Goal: Information Seeking & Learning: Learn about a topic

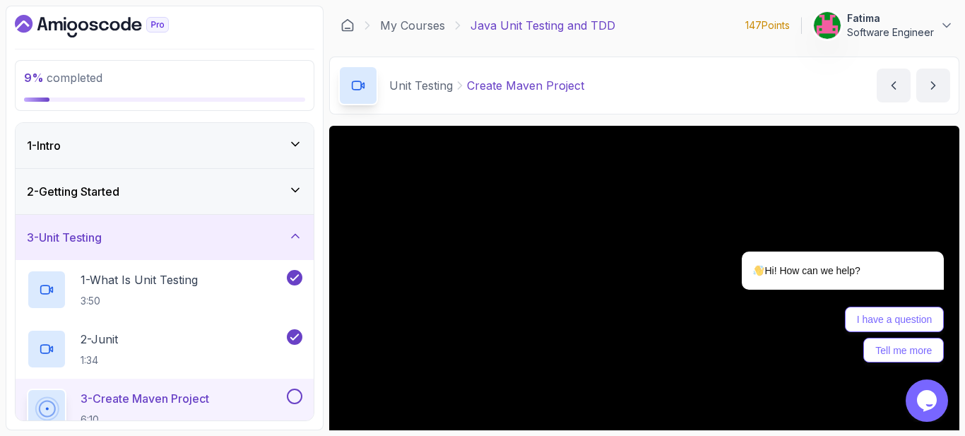
scroll to position [71, 0]
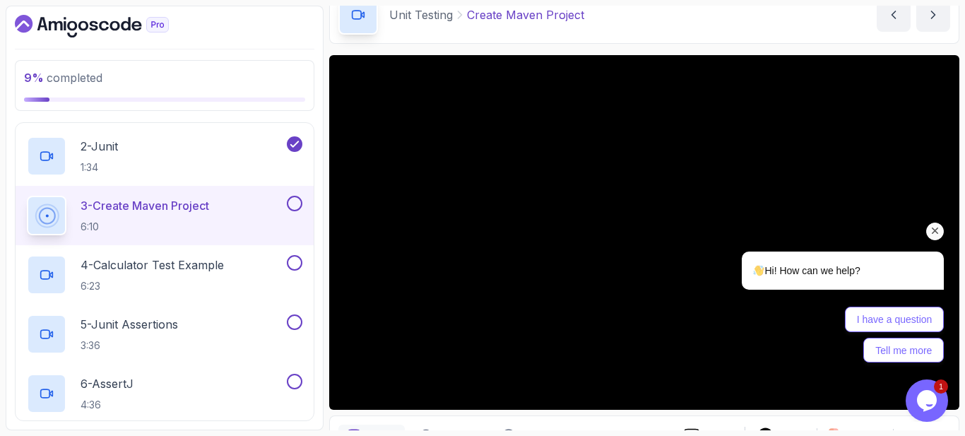
click at [937, 230] on icon "Chat attention grabber" at bounding box center [935, 231] width 13 height 13
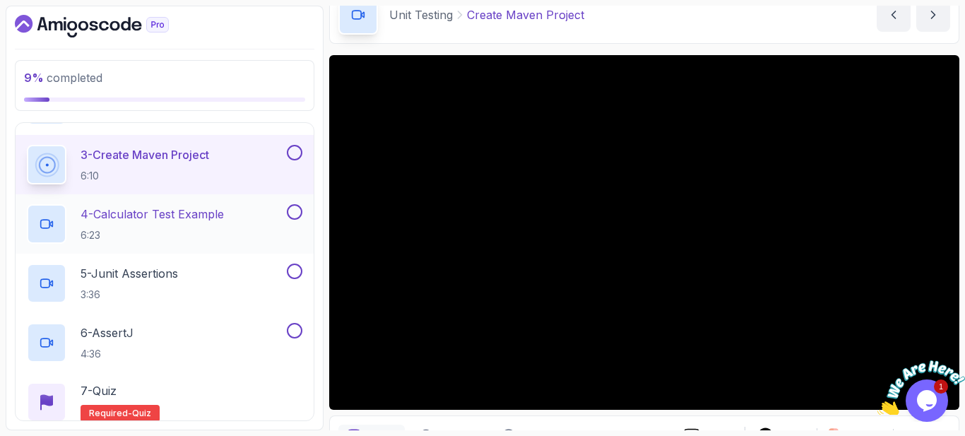
scroll to position [263, 0]
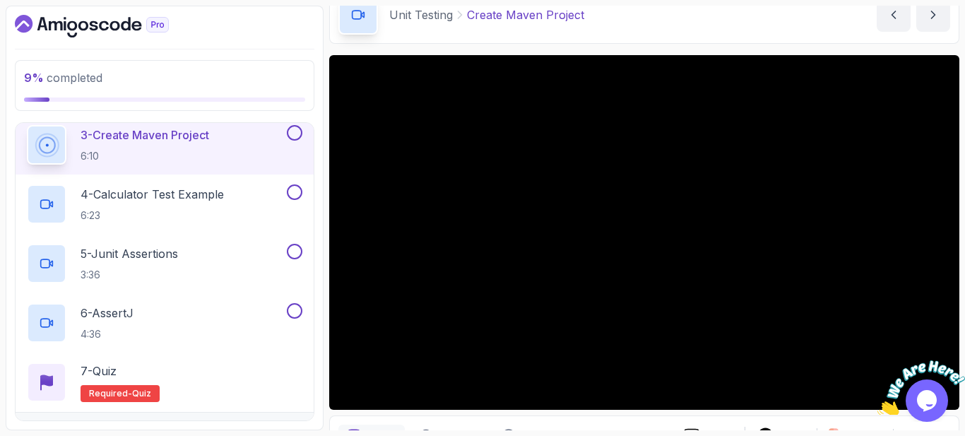
click at [317, 113] on div "9 % completed 1 - Intro 2 - Getting Started 3 - Unit Testing 1 - What Is Unit T…" at bounding box center [165, 218] width 318 height 424
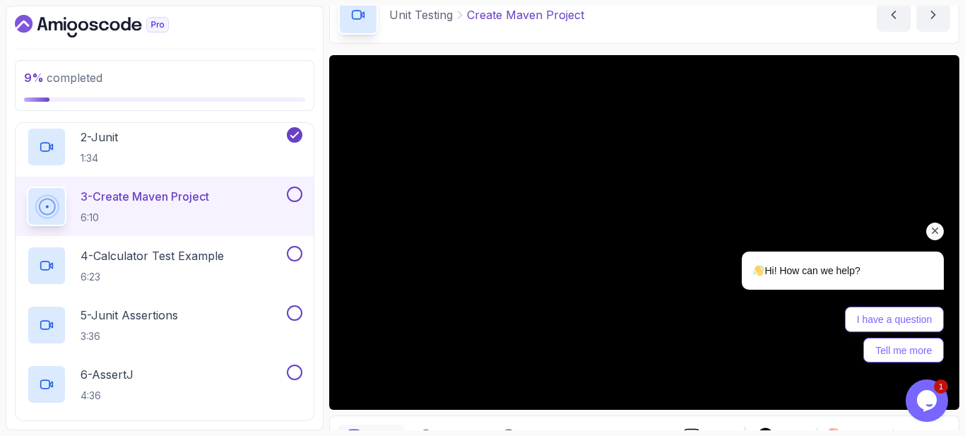
scroll to position [193, 0]
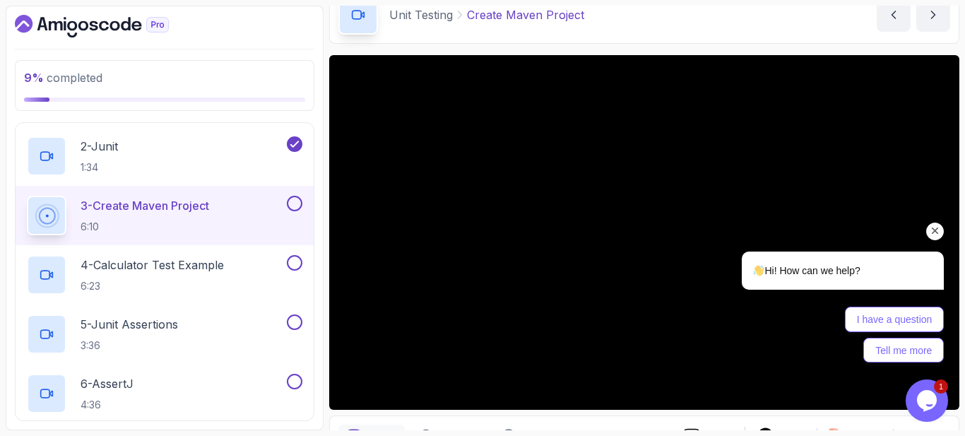
click at [936, 226] on icon "Chat attention grabber" at bounding box center [935, 231] width 13 height 13
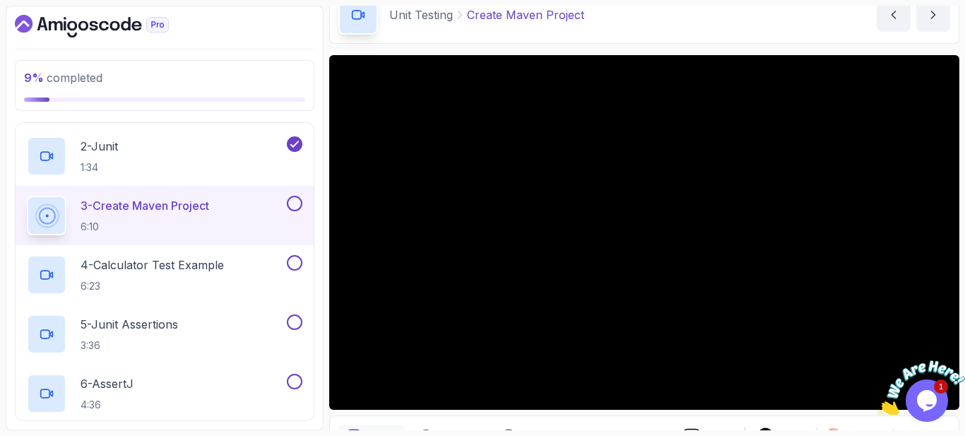
click at [947, 352] on div at bounding box center [921, 381] width 88 height 68
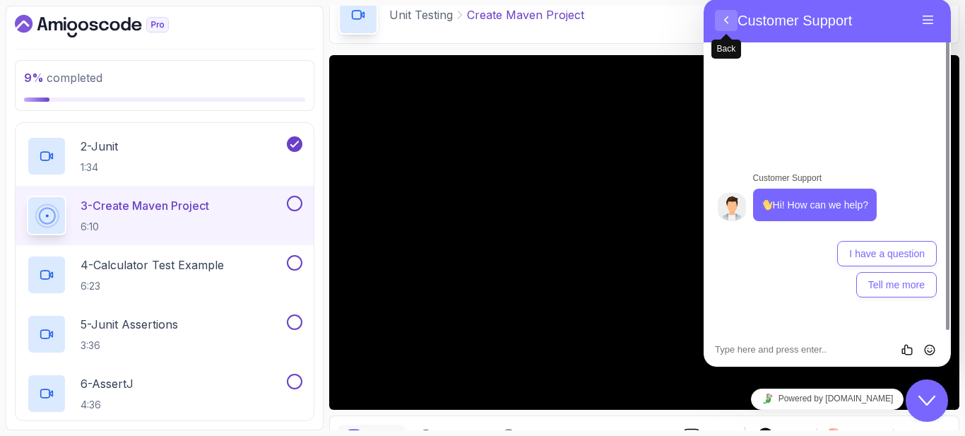
click at [726, 16] on button "Back" at bounding box center [726, 20] width 23 height 21
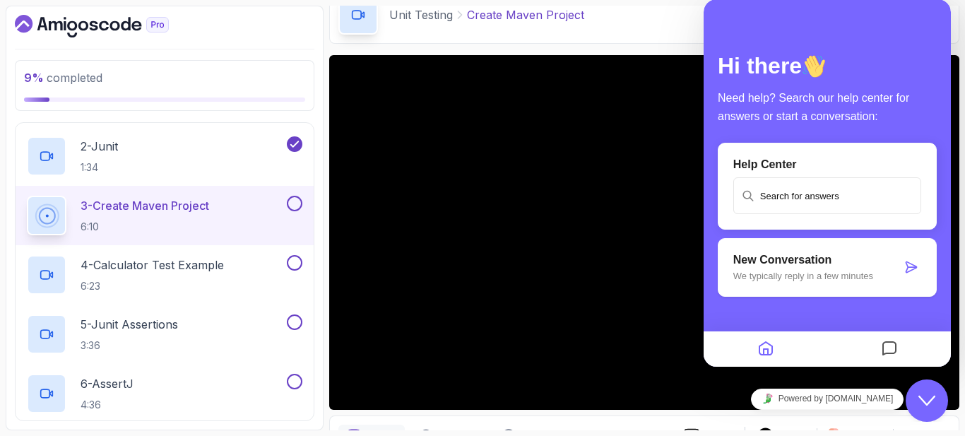
click at [913, 397] on div "Close Chat This icon closes the chat window." at bounding box center [926, 400] width 42 height 17
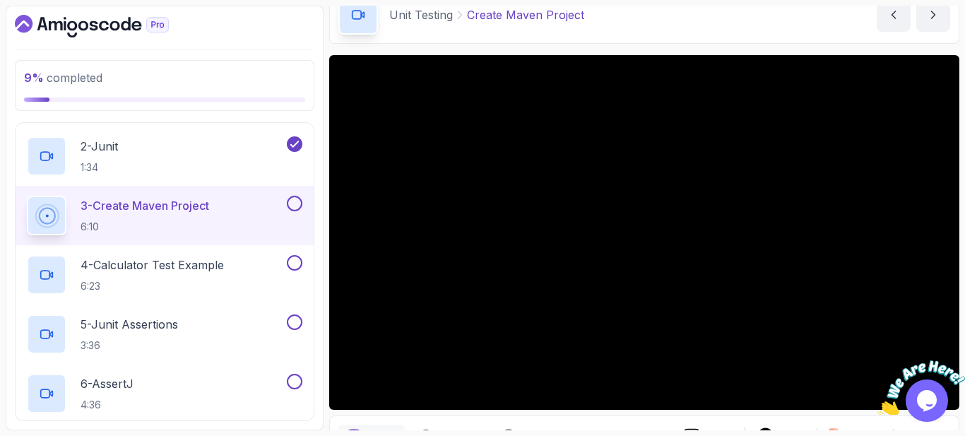
click at [953, 352] on icon "Close" at bounding box center [955, 353] width 13 height 13
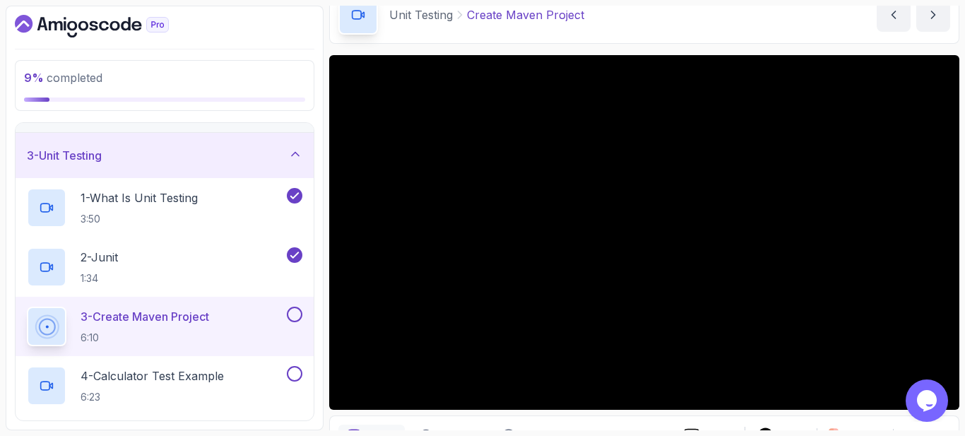
scroll to position [153, 0]
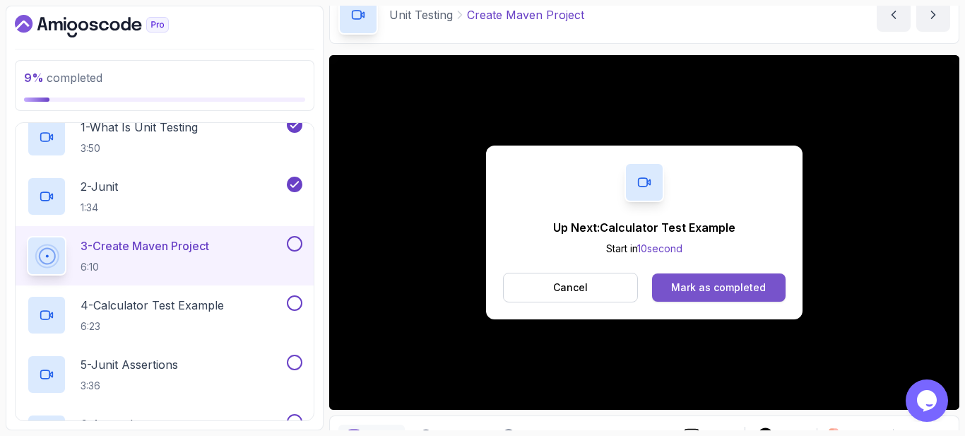
click at [721, 290] on div "Mark as completed" at bounding box center [718, 287] width 95 height 14
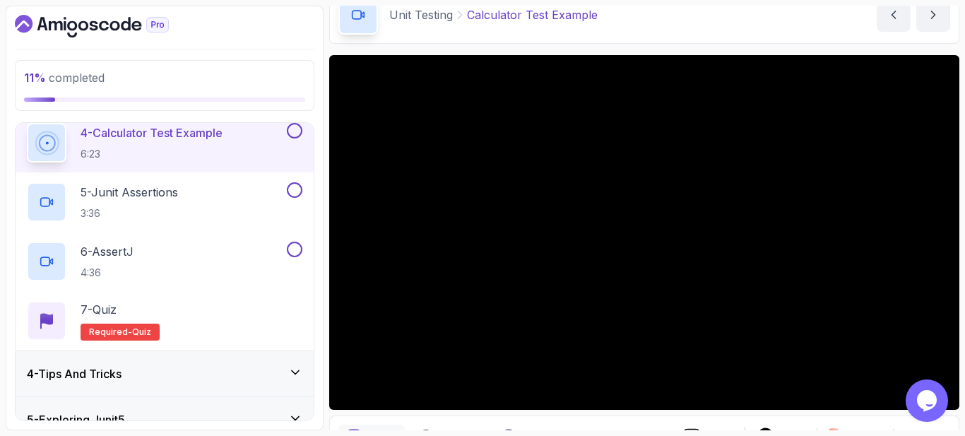
scroll to position [327, 0]
click at [297, 128] on button at bounding box center [295, 129] width 16 height 16
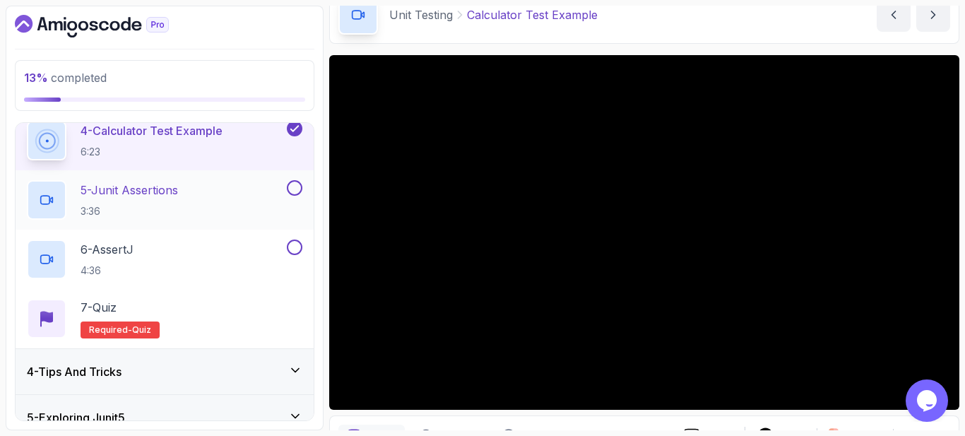
click at [223, 191] on div "5 - Junit Assertions 3:36" at bounding box center [155, 200] width 257 height 40
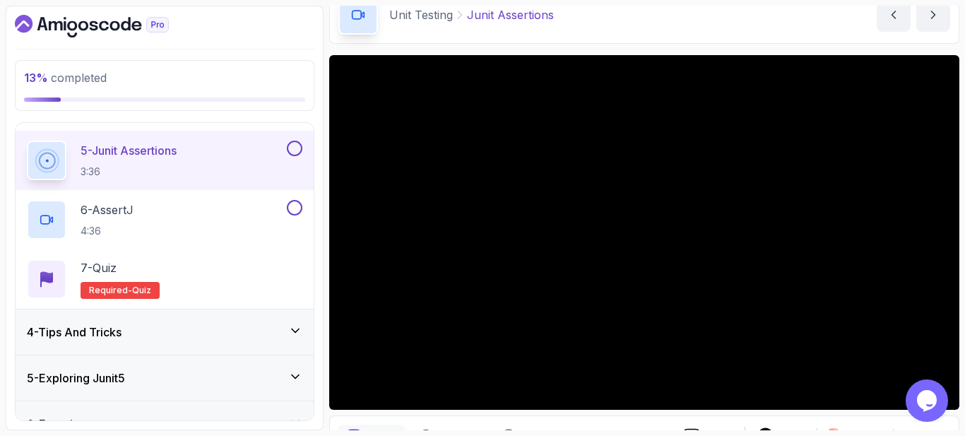
scroll to position [369, 0]
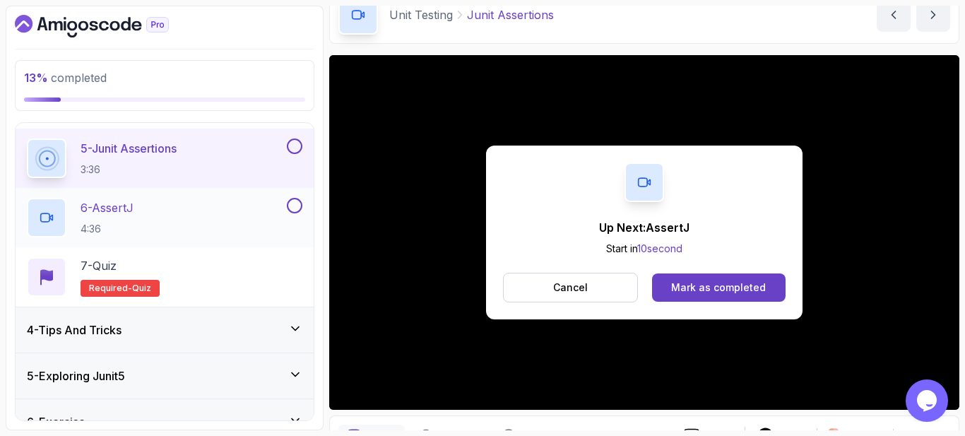
click at [233, 220] on div "6 - AssertJ 4:36" at bounding box center [155, 218] width 257 height 40
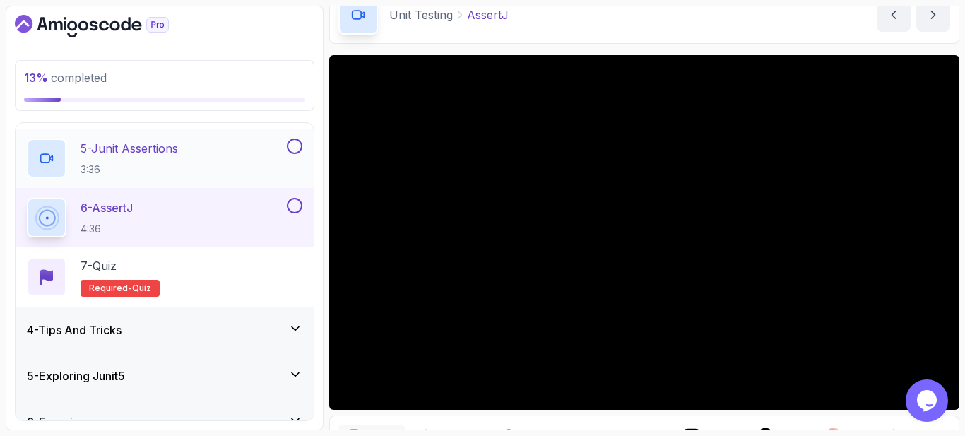
click at [296, 143] on button at bounding box center [295, 146] width 16 height 16
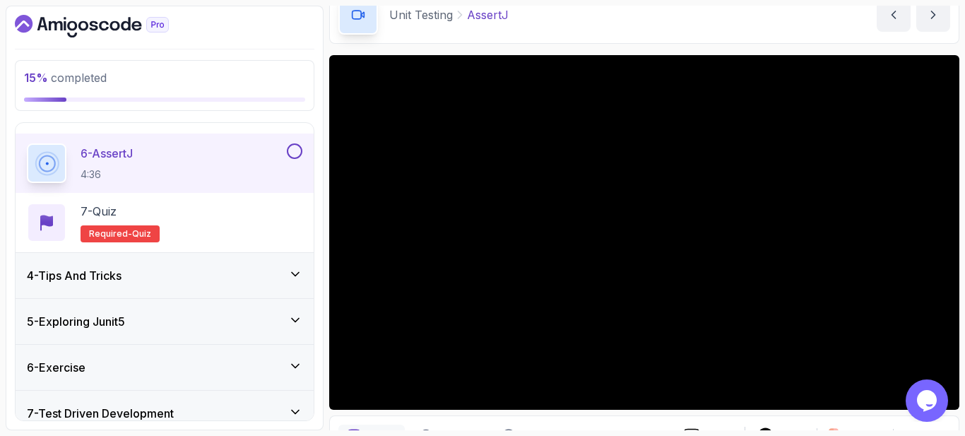
scroll to position [425, 0]
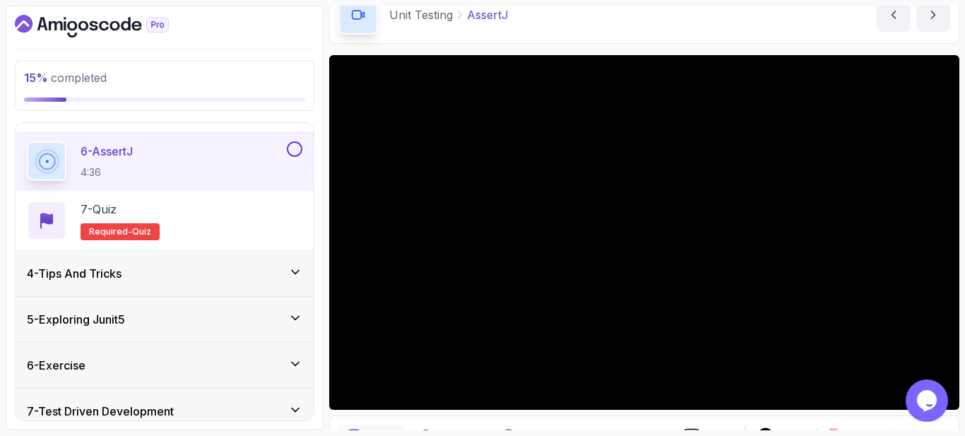
click at [220, 270] on div "4 - Tips And Tricks" at bounding box center [164, 273] width 275 height 17
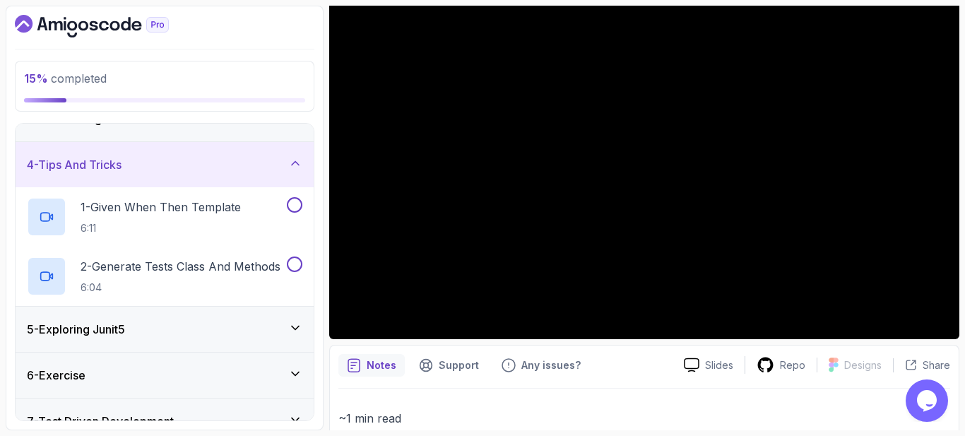
scroll to position [71, 0]
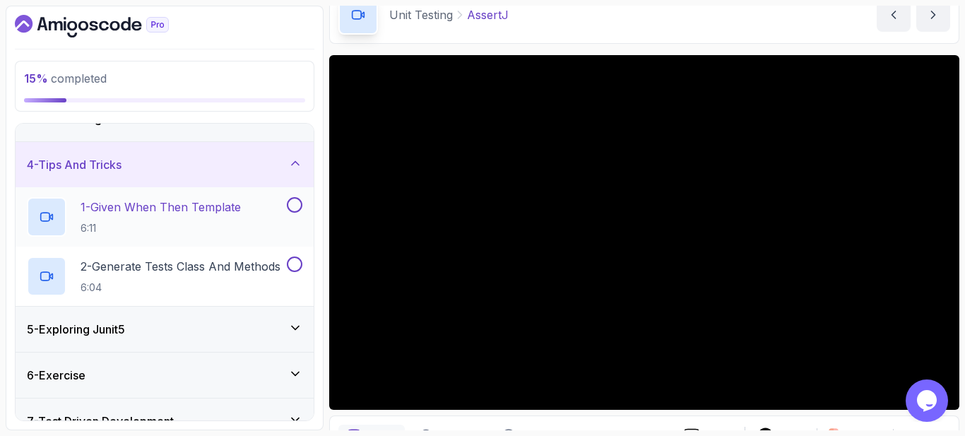
click at [289, 203] on button at bounding box center [295, 205] width 16 height 16
drag, startPoint x: 292, startPoint y: 207, endPoint x: 280, endPoint y: 209, distance: 11.5
click at [292, 209] on icon at bounding box center [294, 205] width 13 height 14
click at [250, 206] on div "1 - Given When Then Template 6:11" at bounding box center [155, 217] width 257 height 40
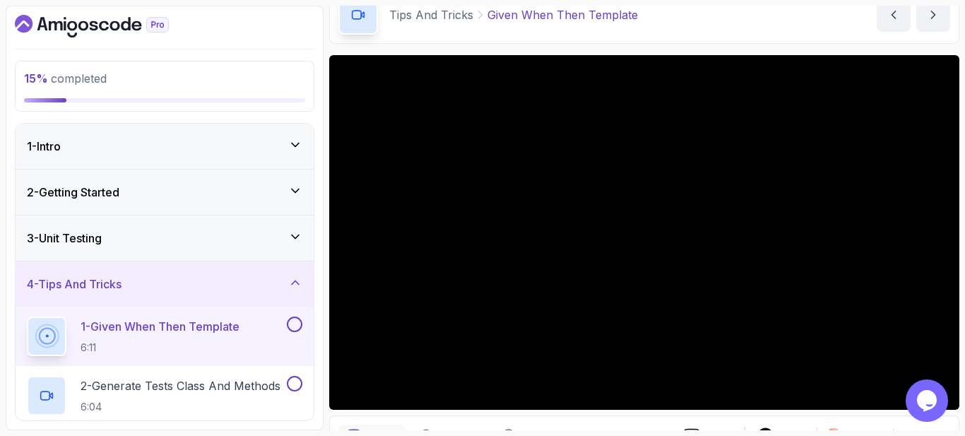
click at [231, 251] on div "3 - Unit Testing" at bounding box center [165, 237] width 298 height 45
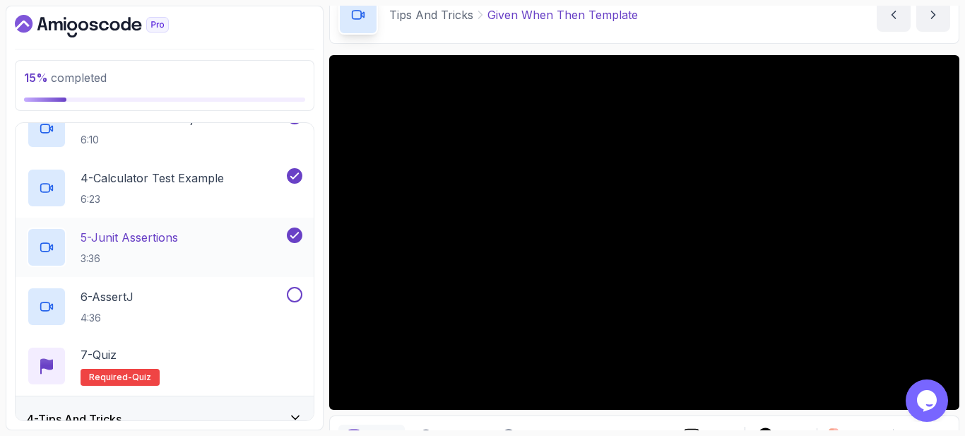
scroll to position [282, 0]
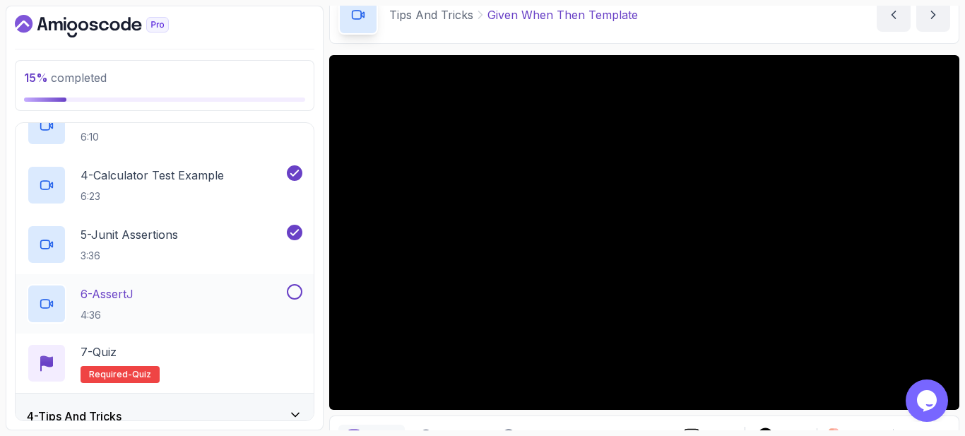
click at [290, 294] on button at bounding box center [295, 292] width 16 height 16
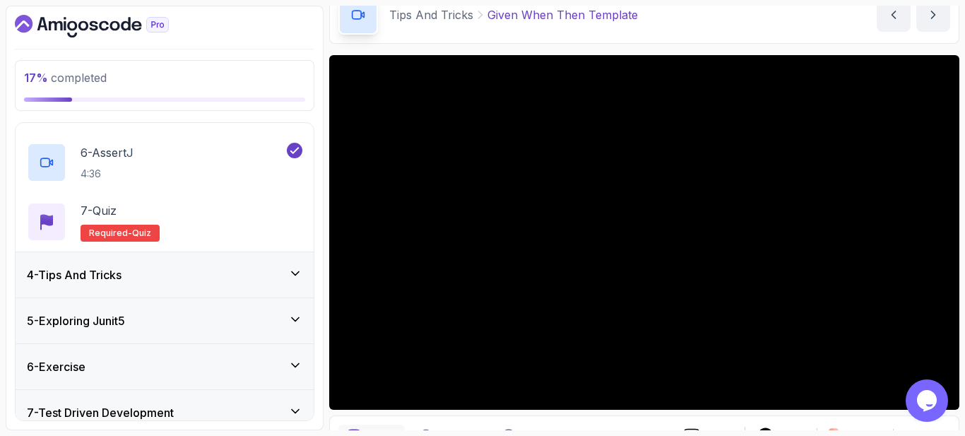
click at [284, 282] on div "4 - Tips And Tricks" at bounding box center [164, 274] width 275 height 17
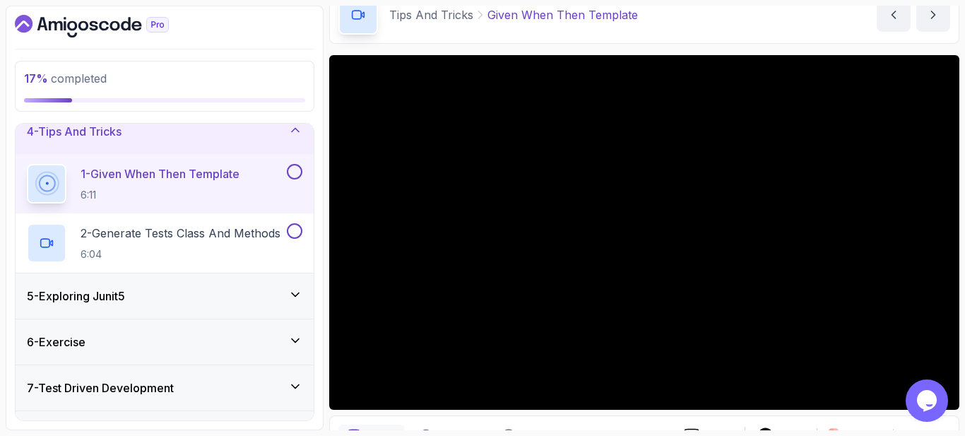
scroll to position [139, 0]
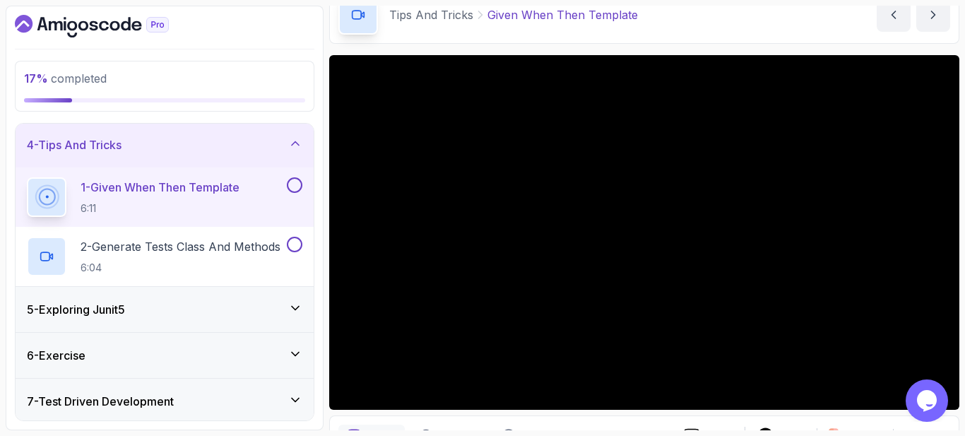
click at [296, 308] on icon at bounding box center [295, 308] width 14 height 14
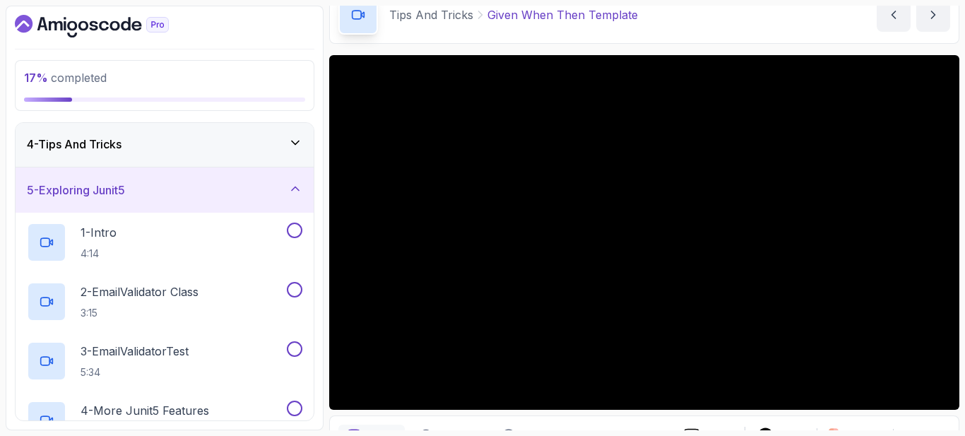
click at [254, 198] on div "5 - Exploring Junit5" at bounding box center [164, 189] width 275 height 17
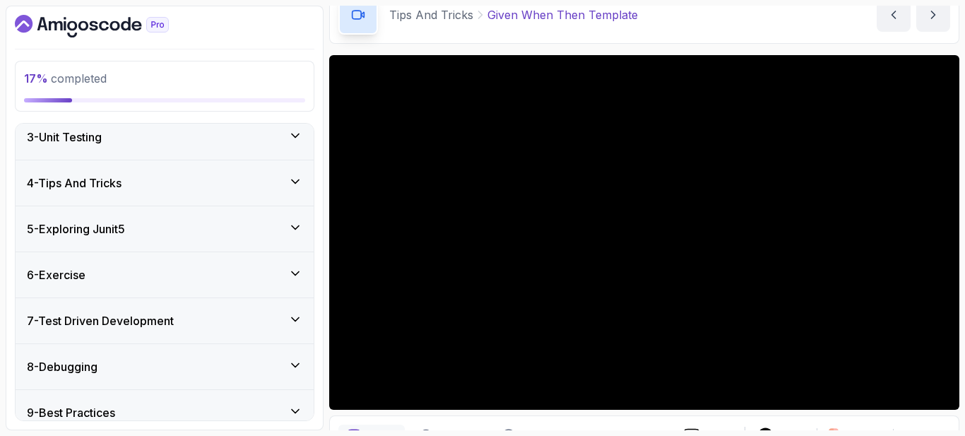
scroll to position [68, 0]
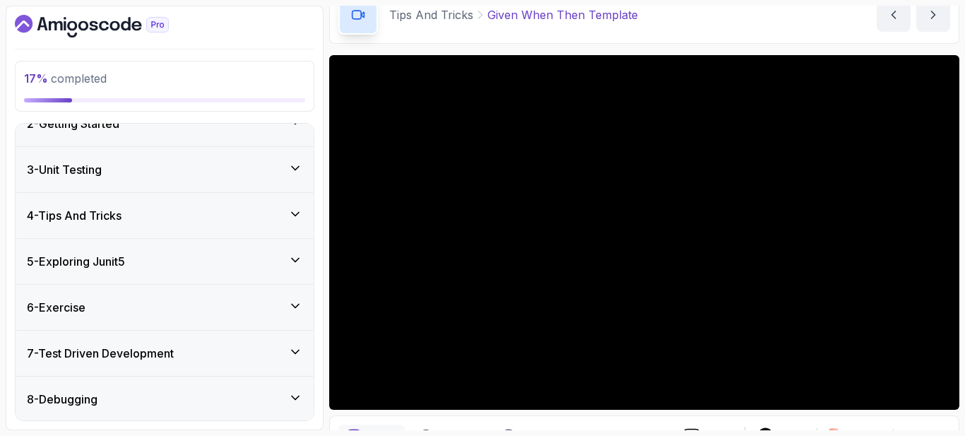
click at [255, 210] on div "4 - Tips And Tricks" at bounding box center [164, 215] width 275 height 17
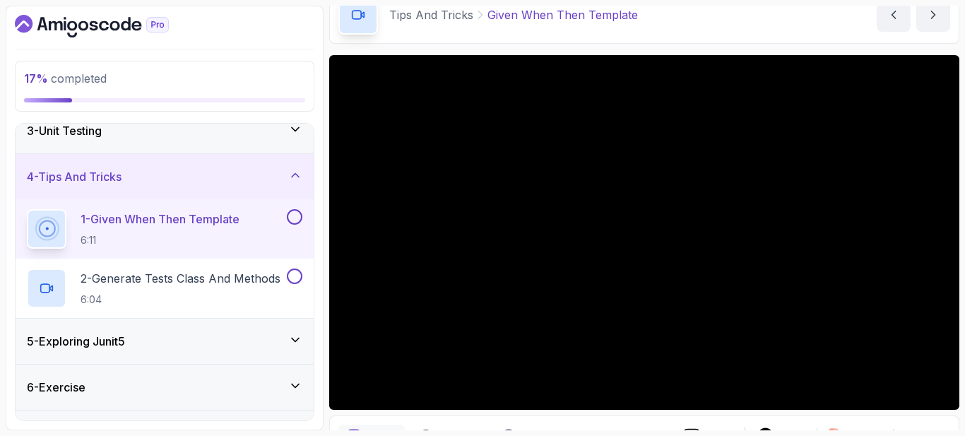
scroll to position [139, 0]
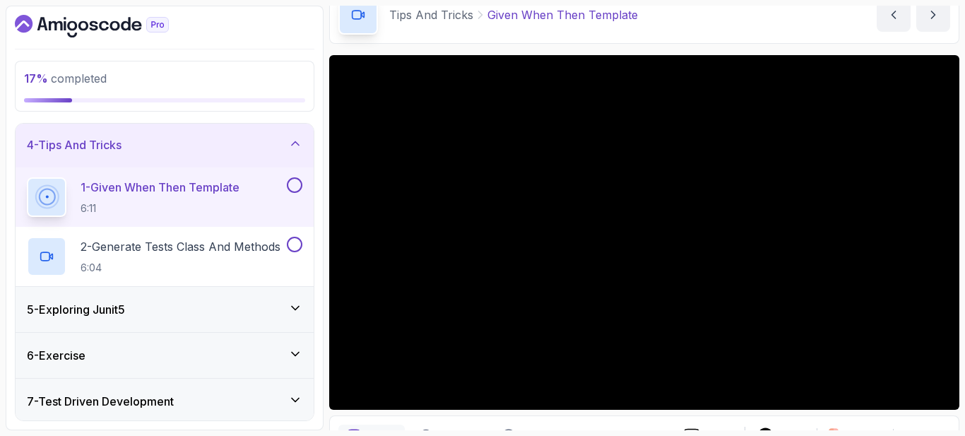
click at [292, 186] on button at bounding box center [295, 185] width 16 height 16
click at [207, 244] on p "2 - Generate Tests Class And Methods" at bounding box center [181, 246] width 200 height 17
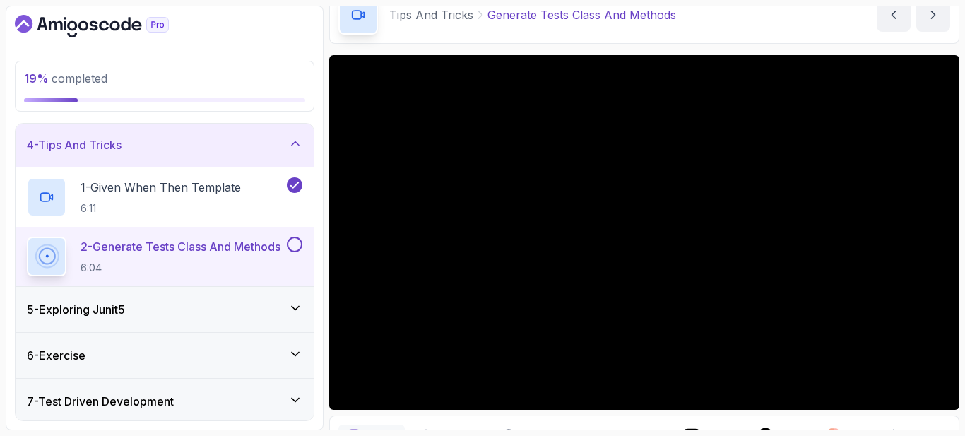
click at [292, 145] on icon at bounding box center [295, 143] width 7 height 4
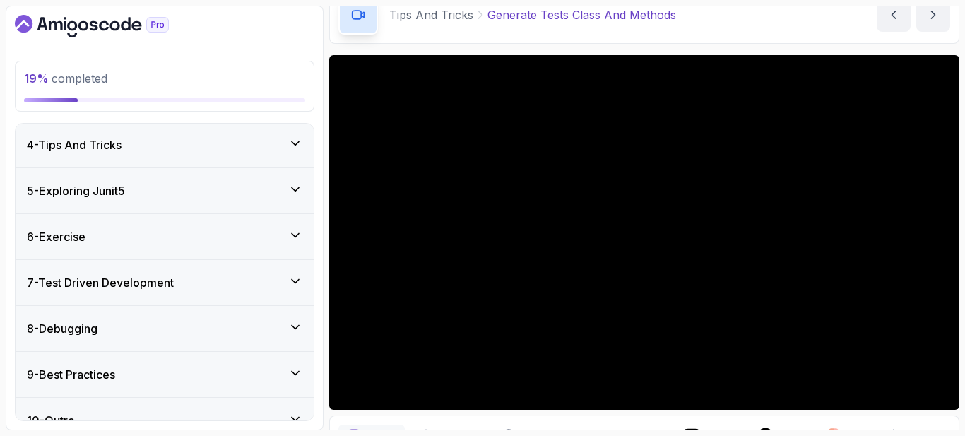
click at [297, 190] on icon at bounding box center [295, 189] width 14 height 14
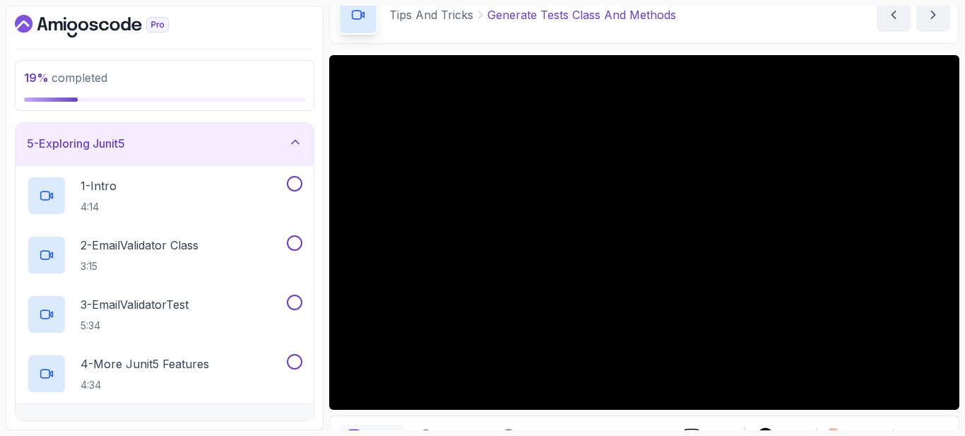
scroll to position [210, 0]
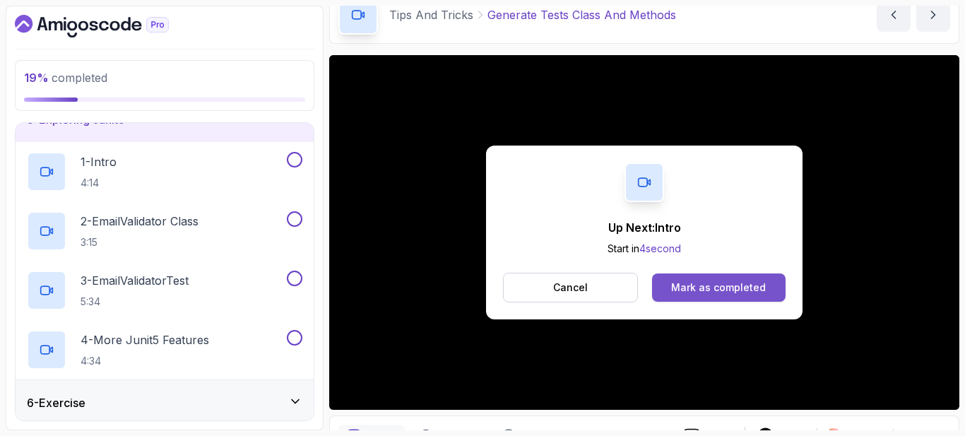
click at [690, 290] on div "Mark as completed" at bounding box center [718, 287] width 95 height 14
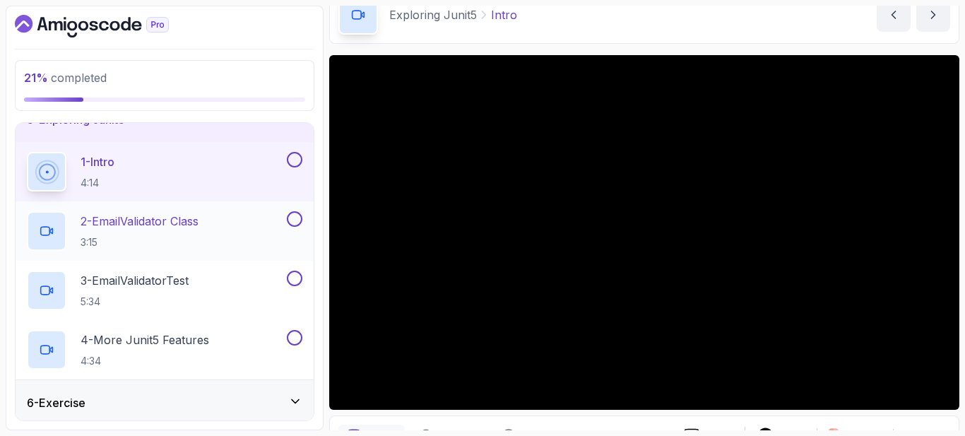
scroll to position [139, 0]
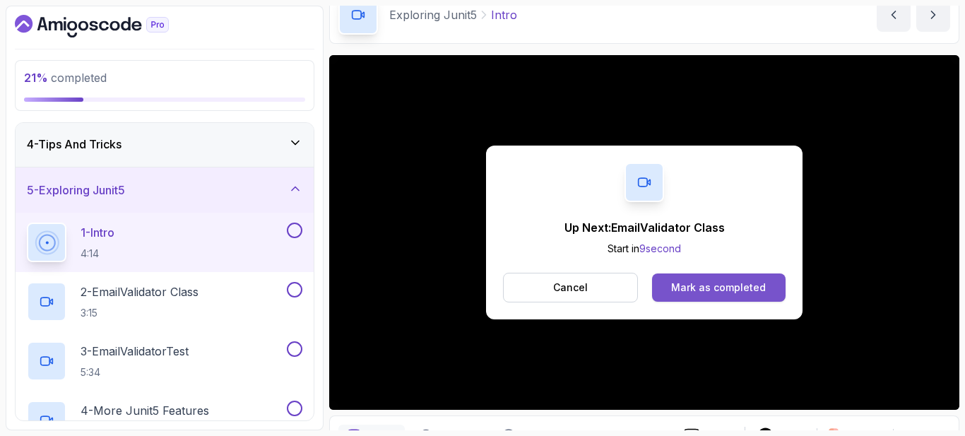
click at [766, 290] on button "Mark as completed" at bounding box center [718, 287] width 133 height 28
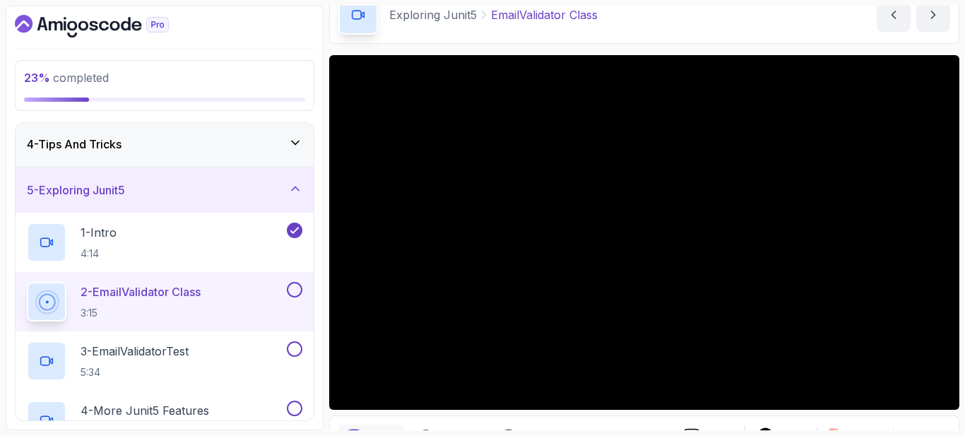
click at [597, 47] on main "My Courses Java Unit Testing and TDD 147 Points Fatima Software Engineer 6 - Ex…" at bounding box center [644, 218] width 630 height 424
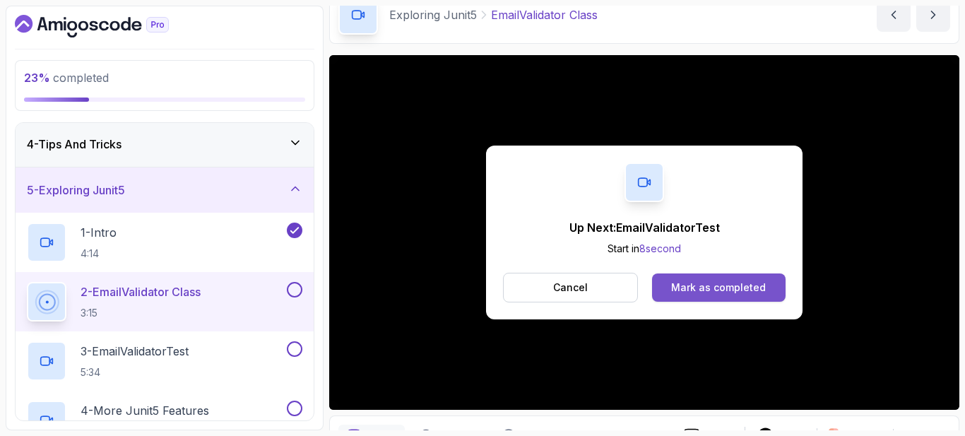
click at [698, 285] on div "Mark as completed" at bounding box center [718, 287] width 95 height 14
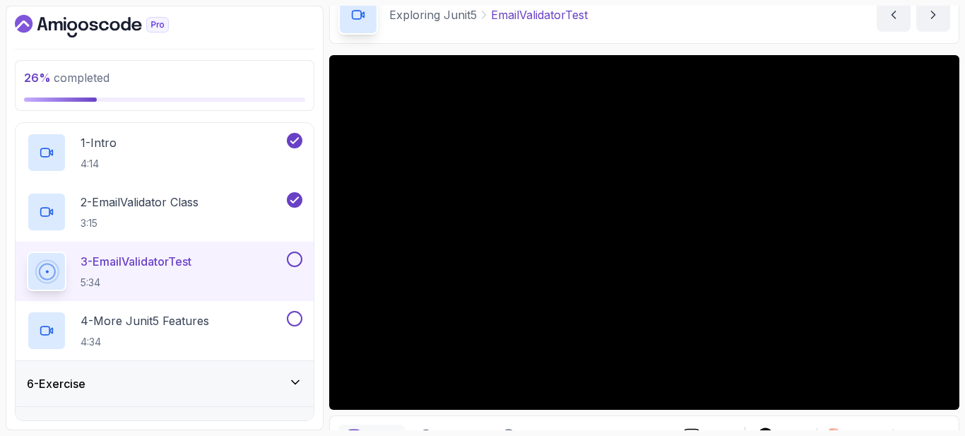
scroll to position [257, 0]
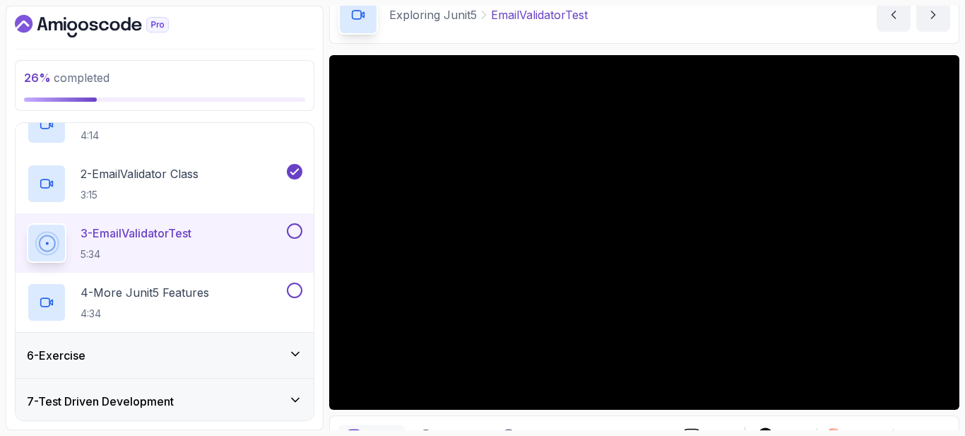
click at [225, 206] on div "1 - Intro 4:14 2 - EmailValidator Class 3:15 3 - EmailValidatorTest 5:34 4 - Mo…" at bounding box center [165, 213] width 298 height 237
click at [225, 206] on div "2 - EmailValidator Class 3:15" at bounding box center [165, 183] width 298 height 59
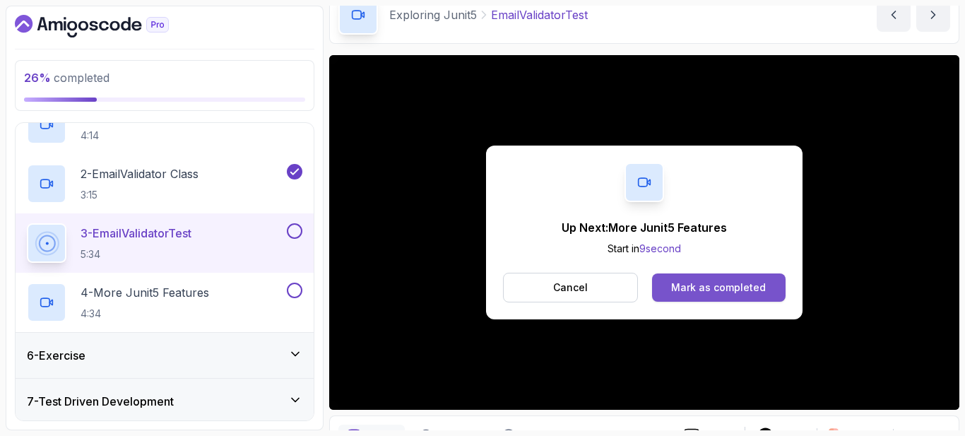
click at [703, 283] on div "Mark as completed" at bounding box center [718, 287] width 95 height 14
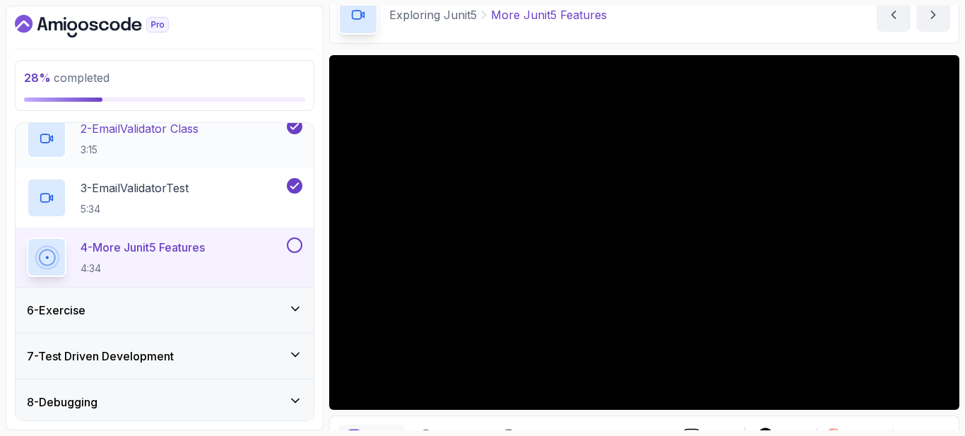
scroll to position [328, 0]
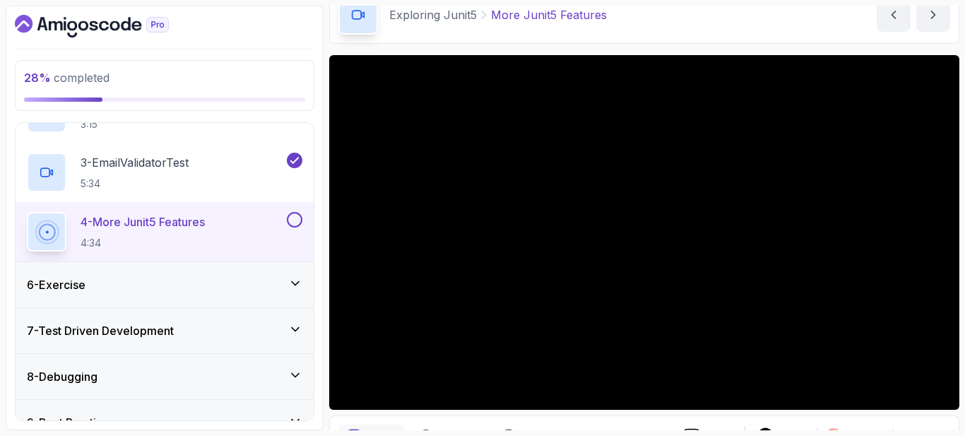
click at [202, 318] on div "7 - Test Driven Development" at bounding box center [165, 330] width 298 height 45
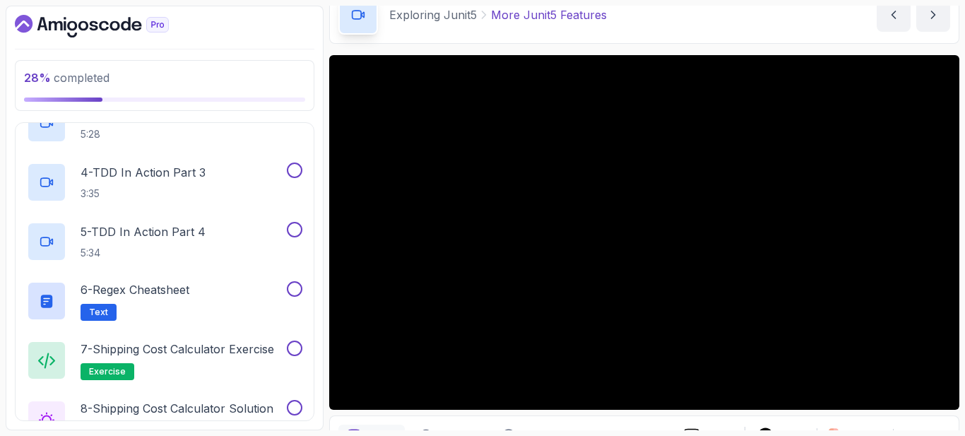
scroll to position [444, 0]
